Goal: Task Accomplishment & Management: Use online tool/utility

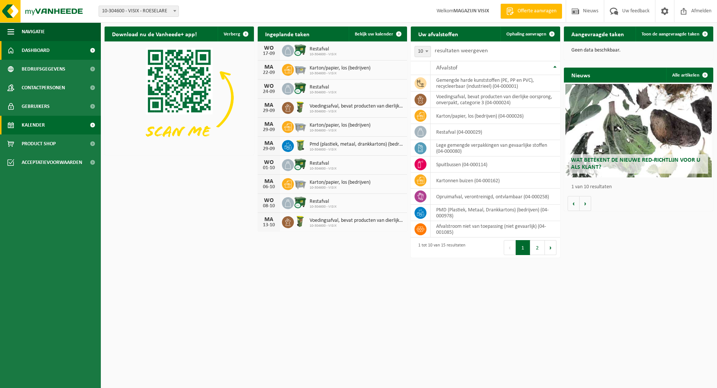
click at [52, 120] on link "Kalender" at bounding box center [50, 125] width 101 height 19
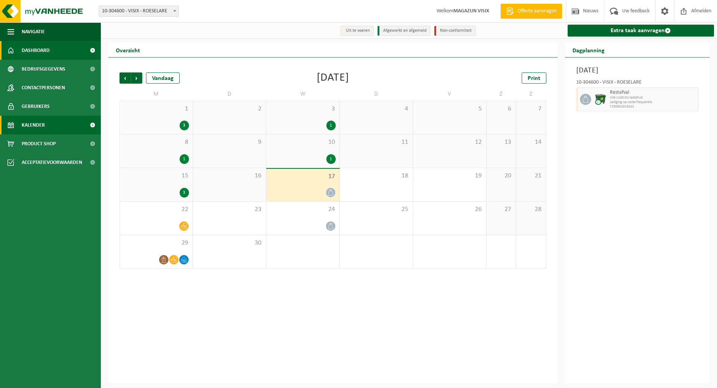
click at [56, 55] on link "Dashboard" at bounding box center [50, 50] width 101 height 19
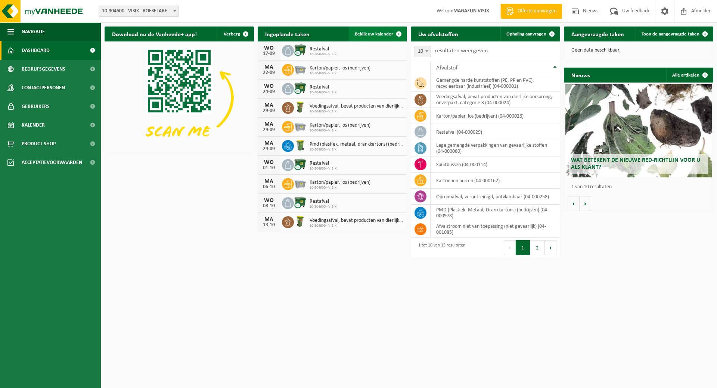
click at [389, 32] on span "Bekijk uw kalender" at bounding box center [374, 34] width 38 height 5
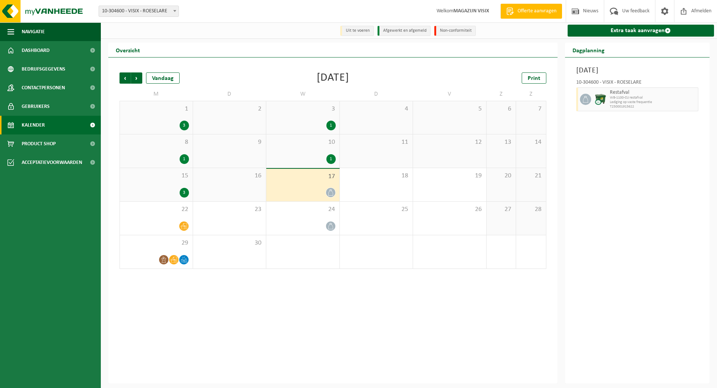
click at [68, 124] on link "Kalender" at bounding box center [50, 125] width 101 height 19
click at [616, 27] on link "Extra taak aanvragen" at bounding box center [641, 31] width 147 height 12
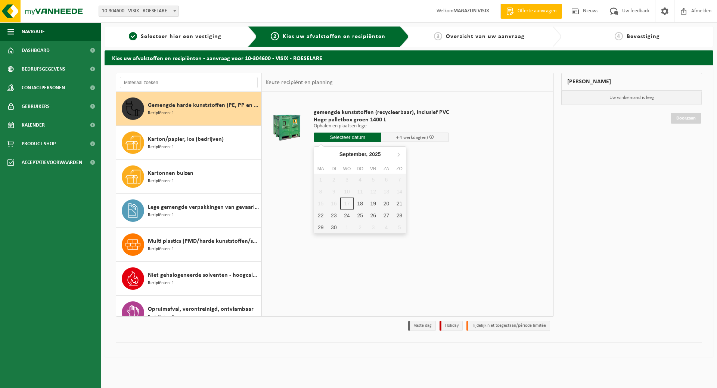
click at [352, 137] on input "text" at bounding box center [348, 137] width 68 height 9
click at [360, 202] on div "18" at bounding box center [360, 204] width 13 height 12
type input "Van [DATE]"
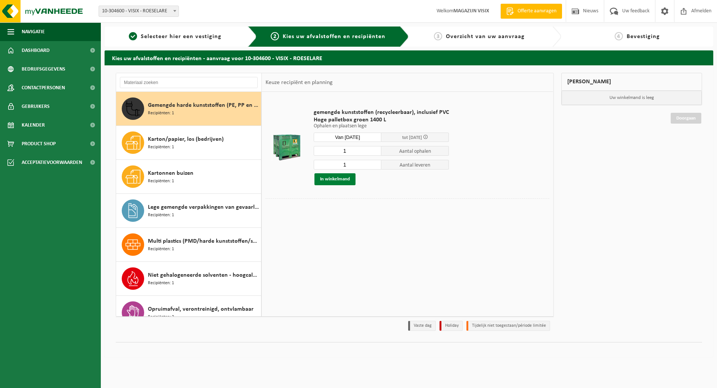
click at [341, 182] on button "In winkelmand" at bounding box center [334, 179] width 41 height 12
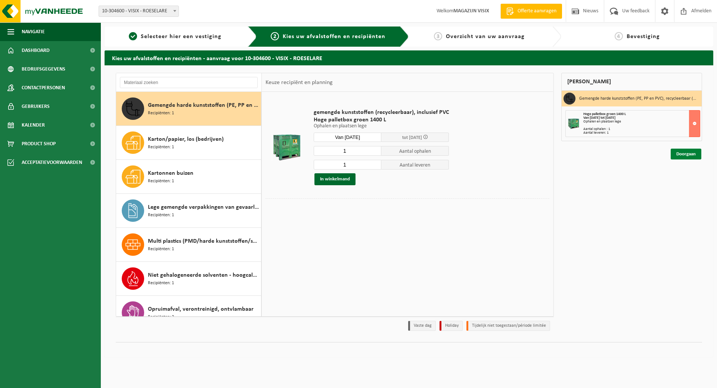
click at [684, 157] on link "Doorgaan" at bounding box center [686, 154] width 31 height 11
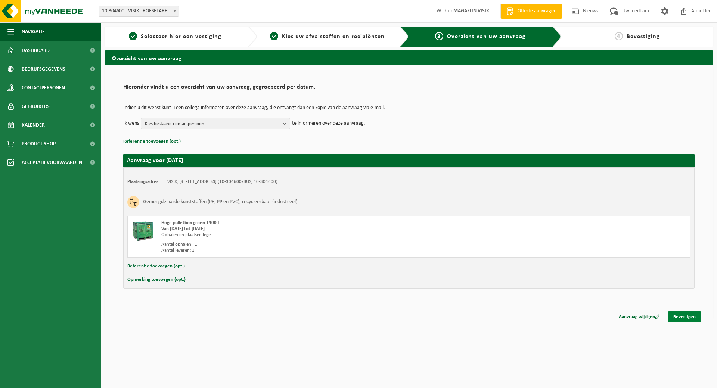
click at [690, 318] on link "Bevestigen" at bounding box center [685, 316] width 34 height 11
